Goal: Check status: Check status

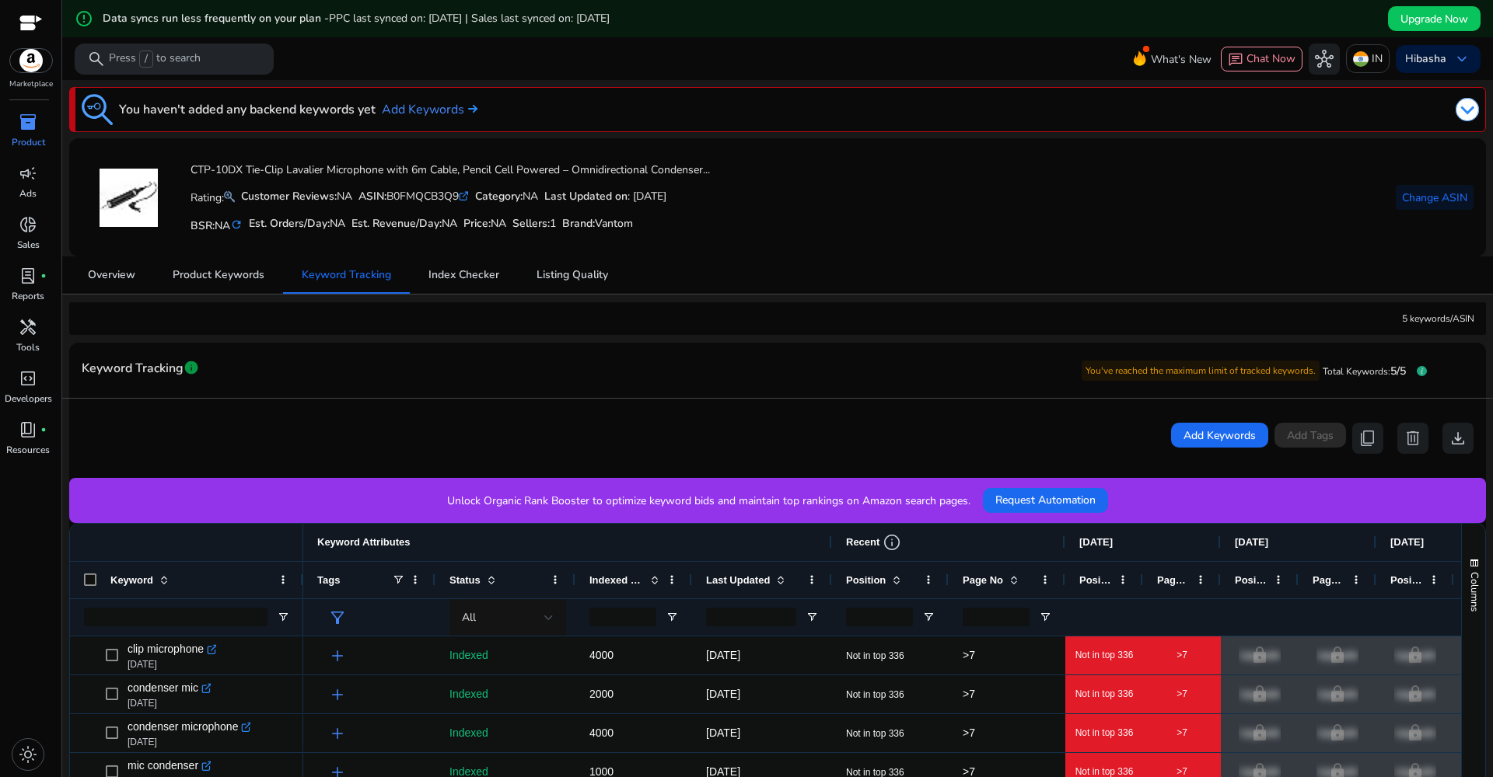
scroll to position [0, 257]
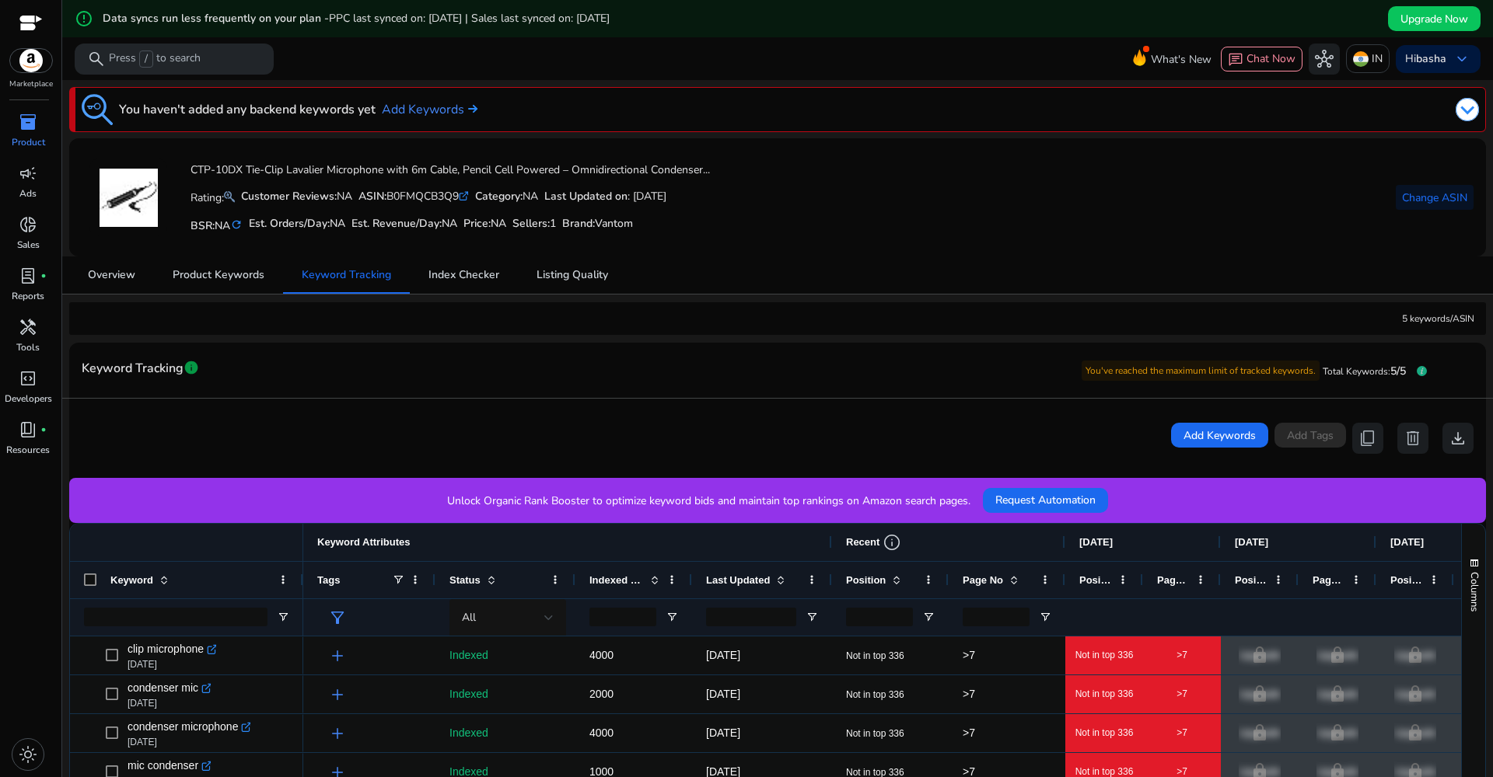
scroll to position [0, 257]
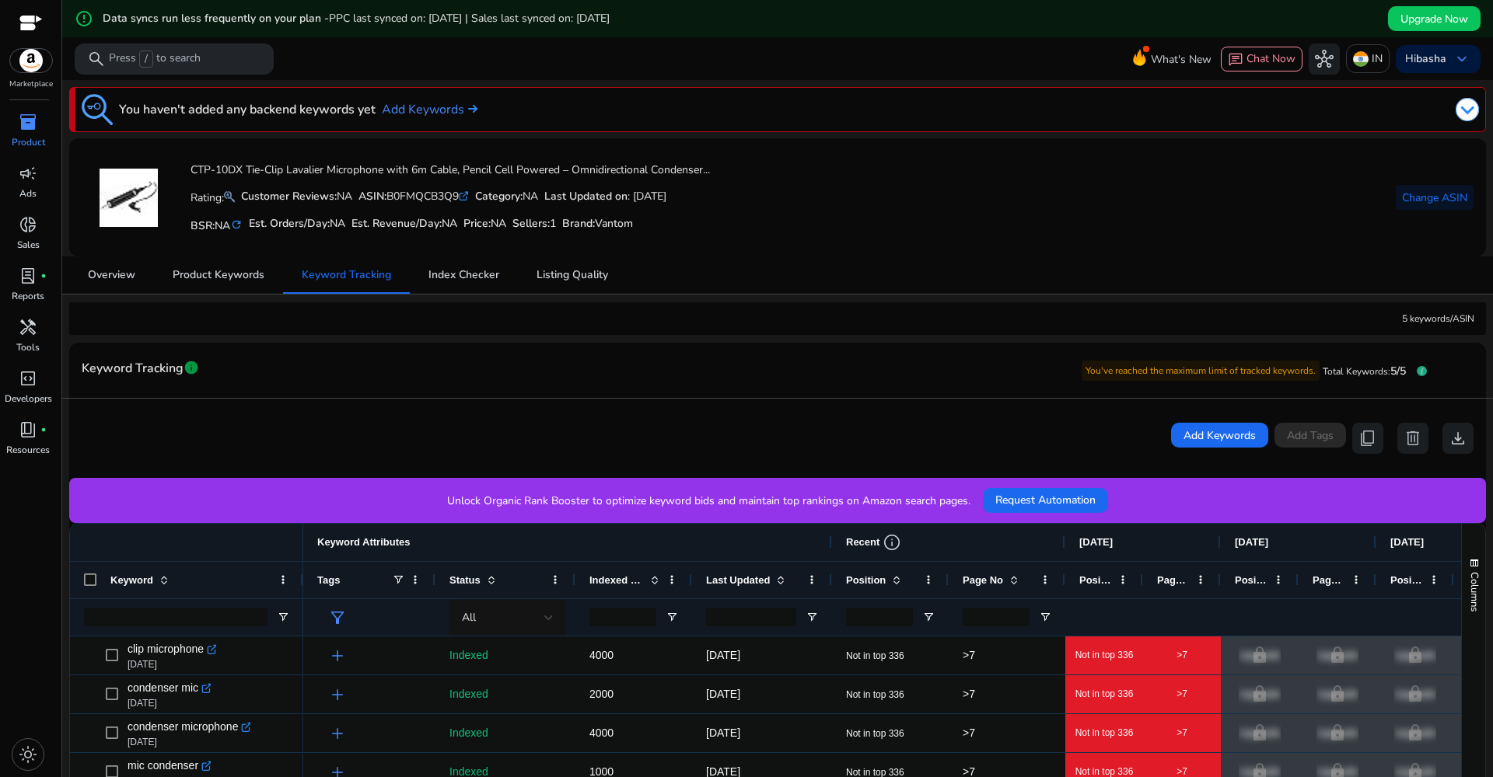
scroll to position [0, 257]
